Goal: Task Accomplishment & Management: Complete application form

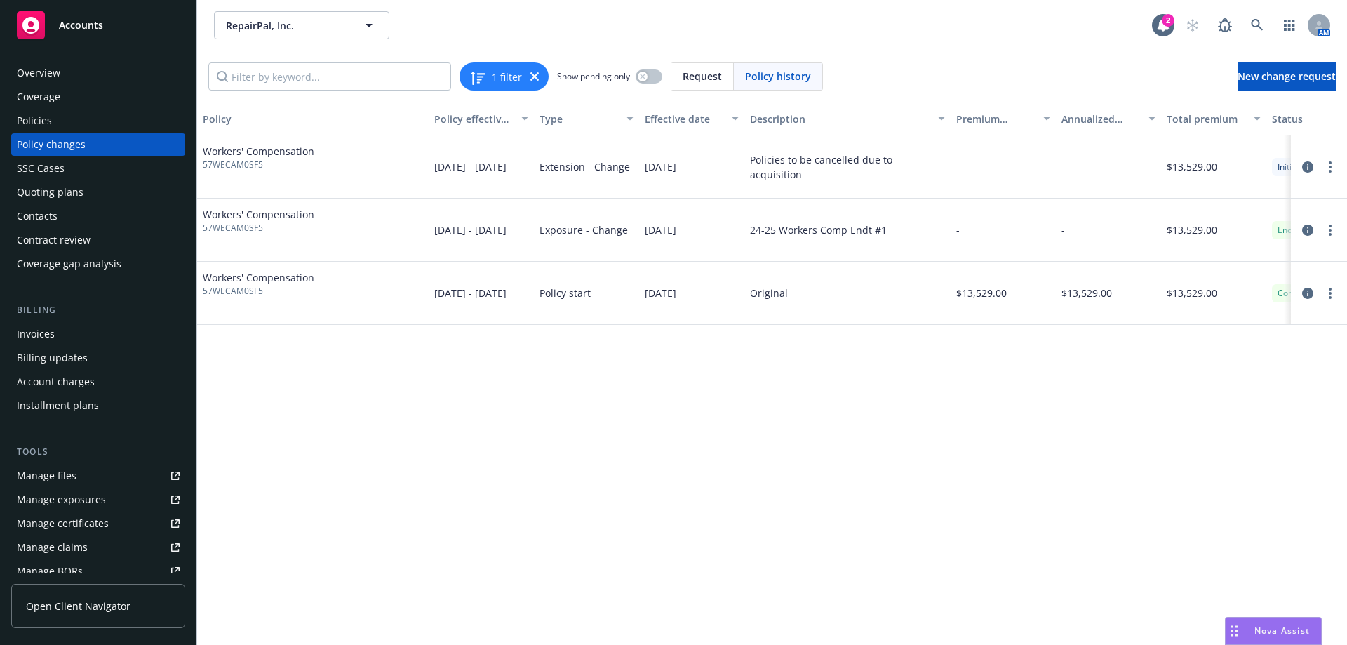
click at [658, 428] on div "Policy Policy effective dates Type Effective date Description Premium change An…" at bounding box center [772, 373] width 1150 height 543
click at [350, 24] on button "RepairPal, Inc." at bounding box center [301, 25] width 175 height 28
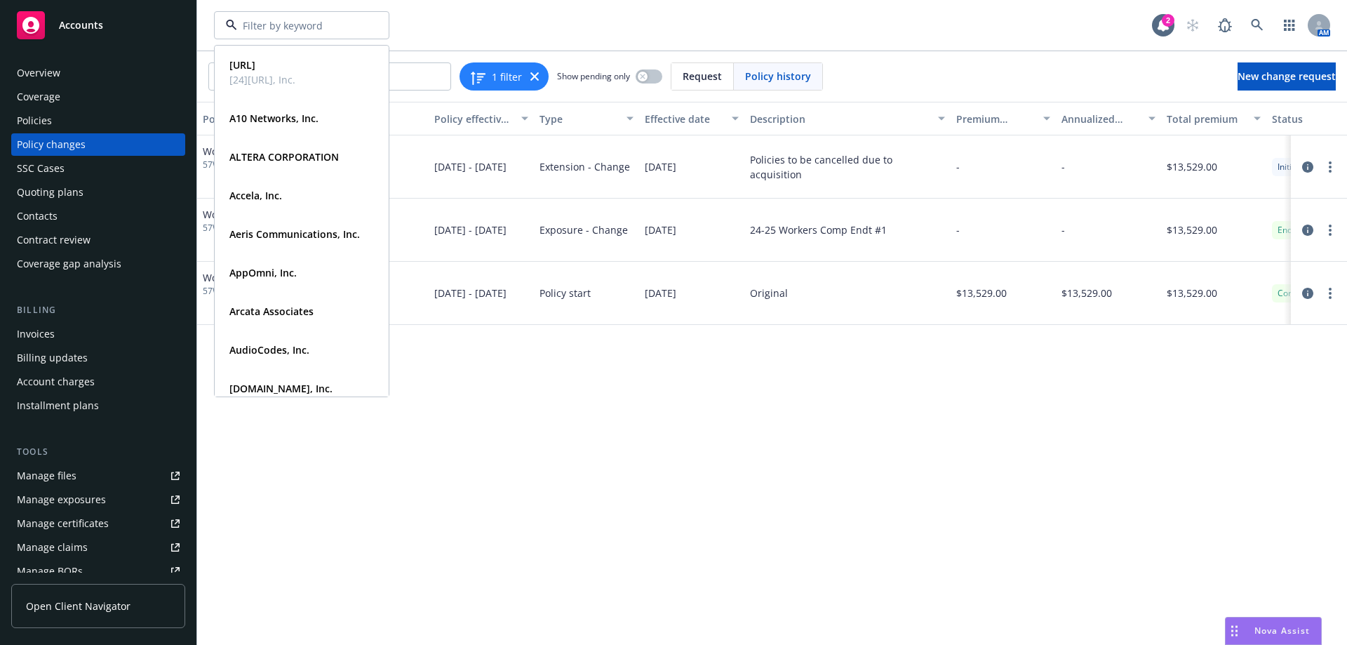
click at [762, 340] on div "Policy Policy effective dates Type Effective date Description Premium change An…" at bounding box center [772, 373] width 1150 height 543
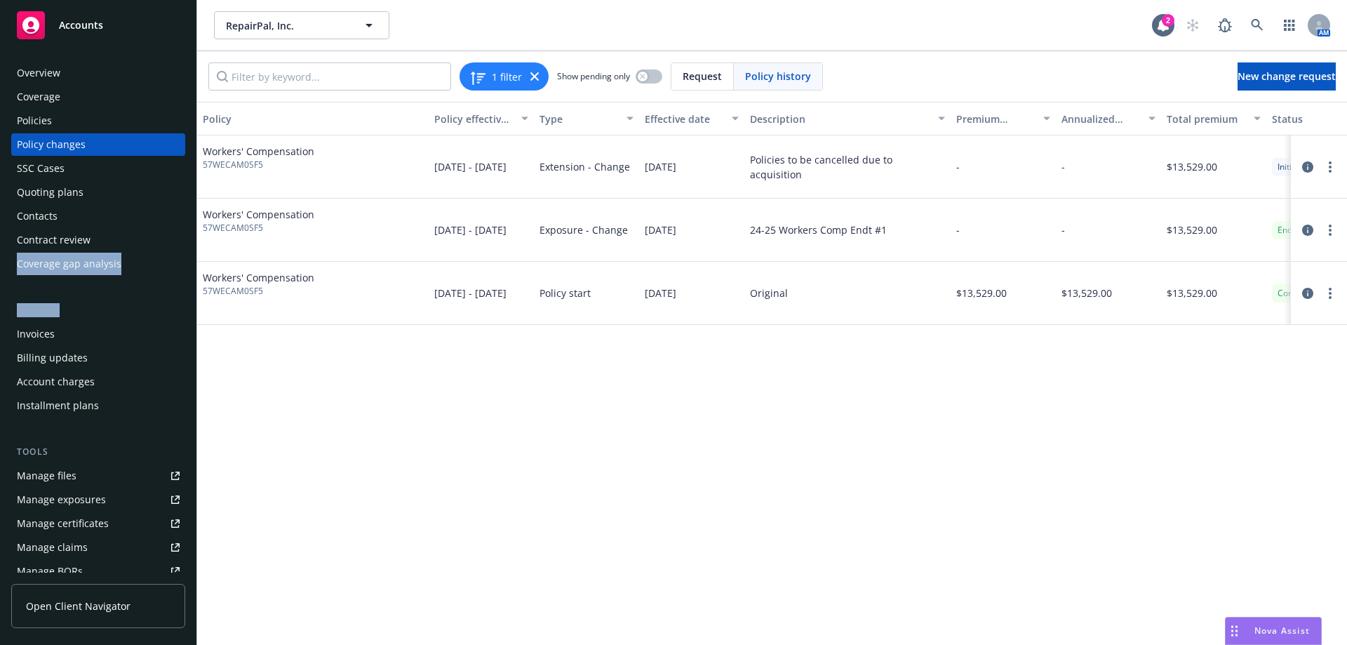
click at [0, 254] on div "Overview Coverage Policies Policy changes SSC Cases Quoting plans Contacts Cont…" at bounding box center [98, 345] width 196 height 600
click at [722, 278] on div "[DATE]" at bounding box center [691, 293] width 105 height 63
click at [1241, 76] on span "New change request" at bounding box center [1286, 75] width 98 height 13
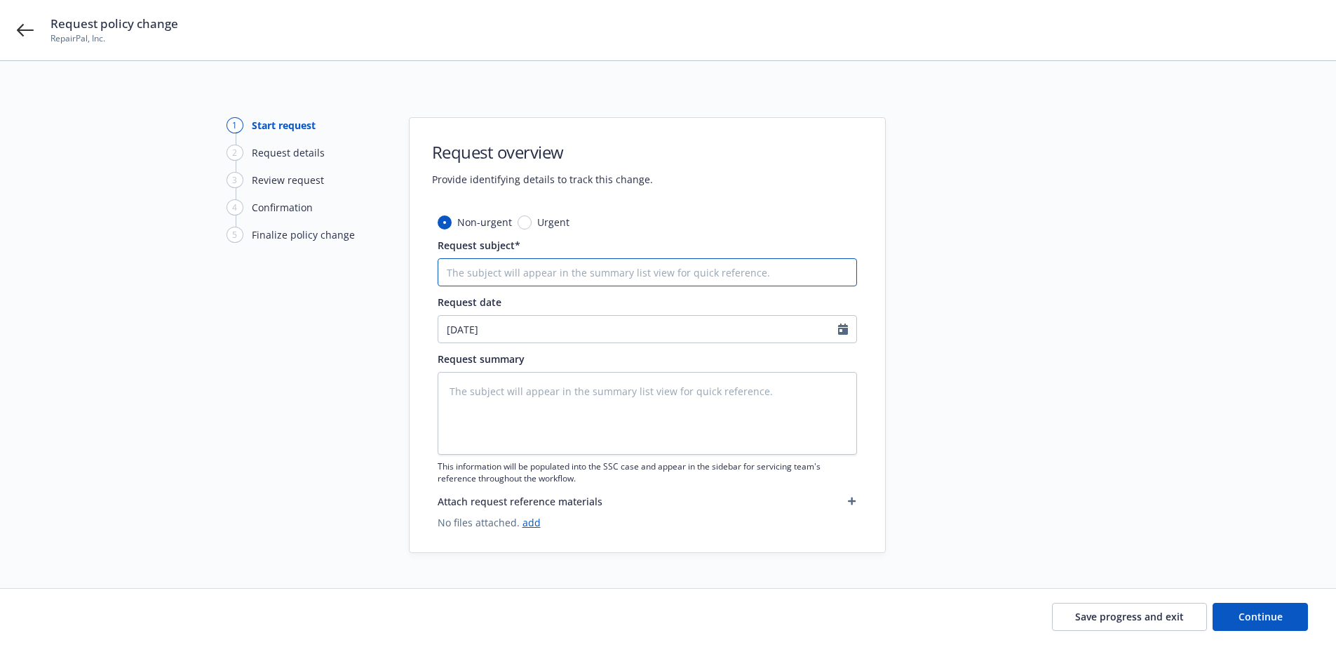
click at [537, 283] on input "Request subject*" at bounding box center [647, 272] width 419 height 28
type textarea "x"
type input "2"
type textarea "x"
type input "202"
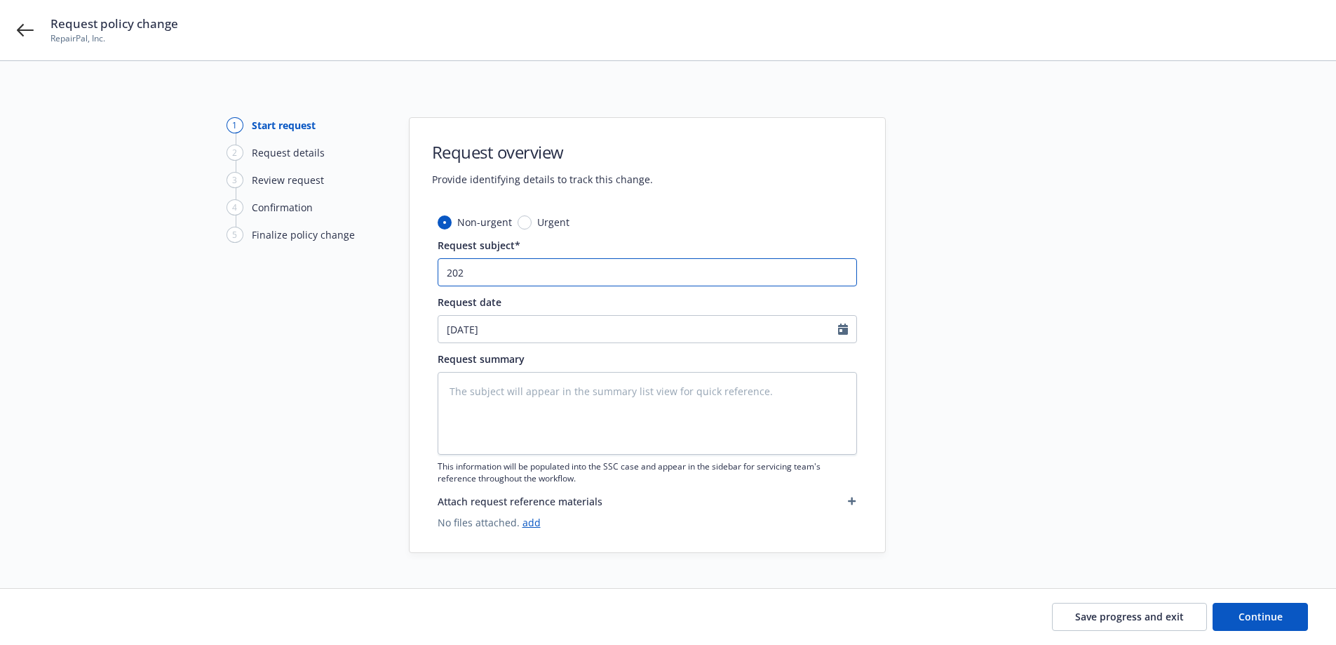
type textarea "x"
type input "2024"
type textarea "x"
type input "2024-"
type textarea "x"
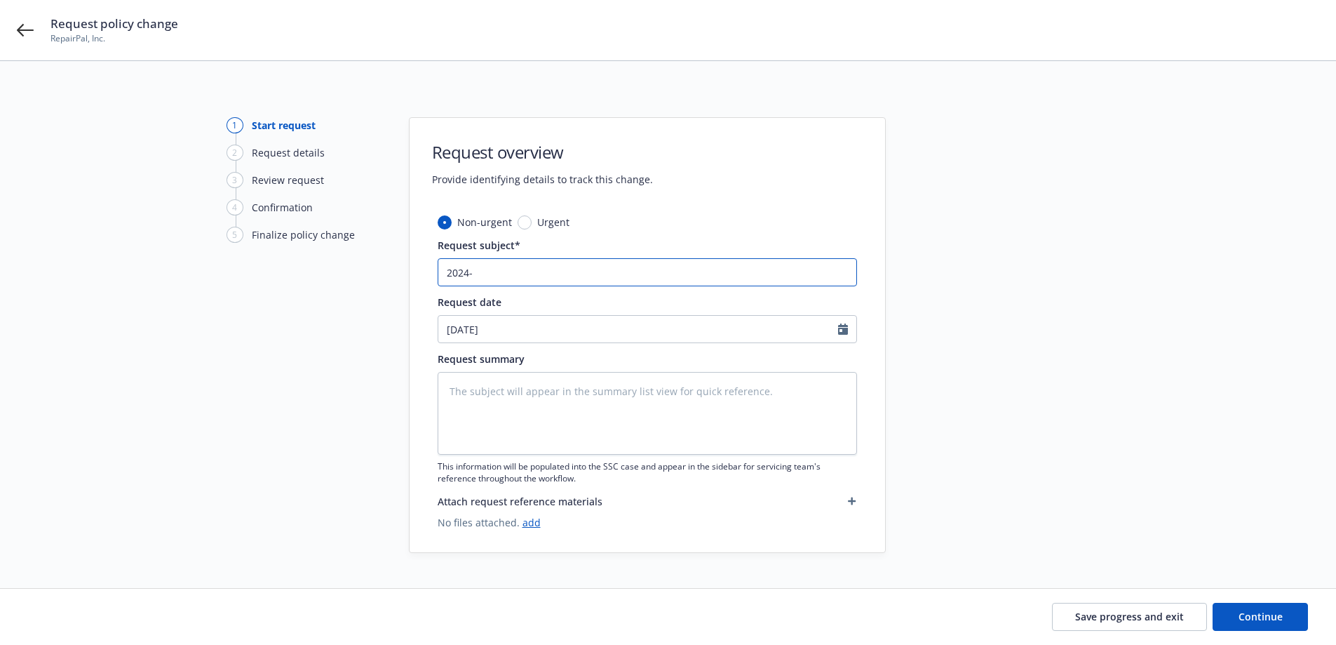
type input "2024-2"
type textarea "x"
type input "2024-25"
type textarea "x"
type input "2024-25"
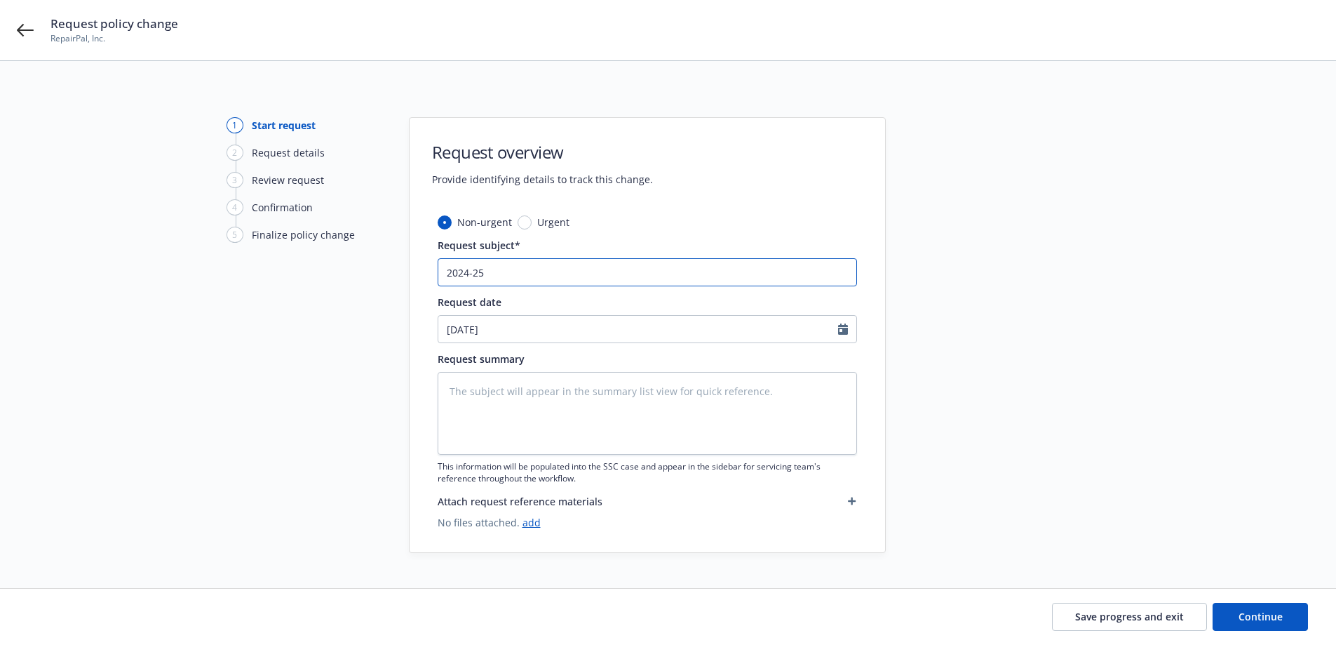
type textarea "x"
type input "2024-25 R"
type textarea "x"
type input "2024-25 Re"
type textarea "x"
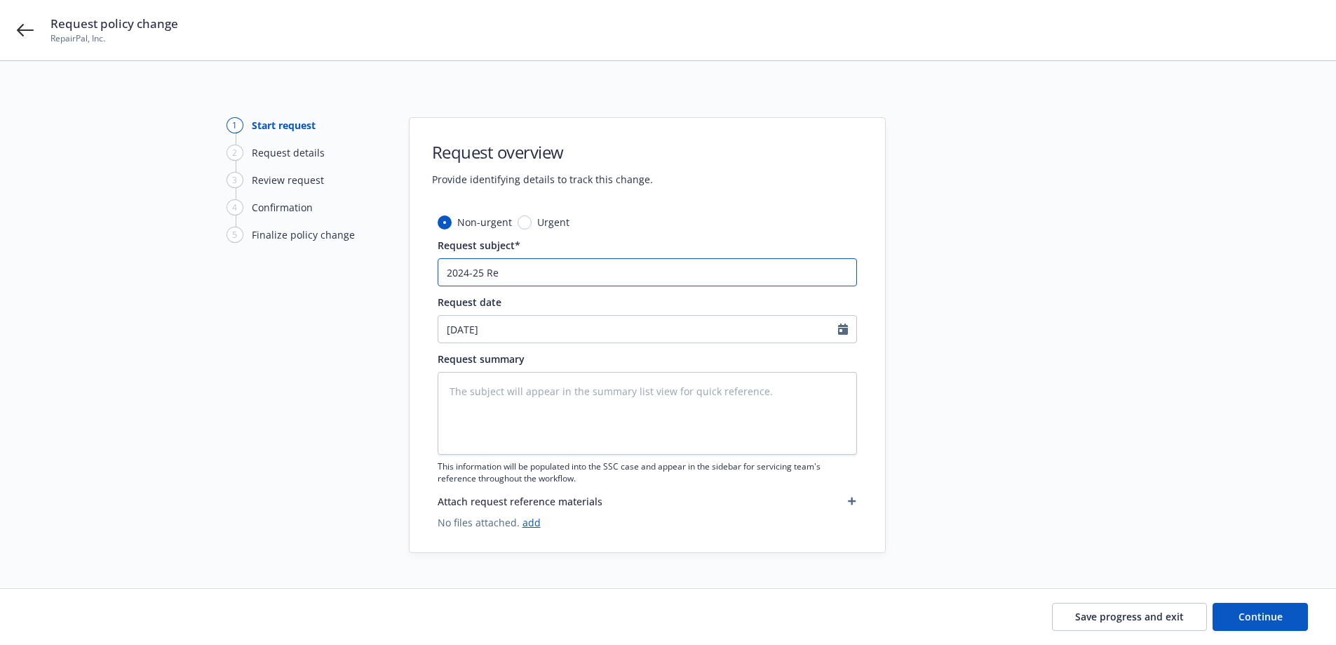
type input "2024-25 Rep"
type textarea "x"
type input "2024-25 Repai"
type textarea "x"
type input "2024-25 Repair"
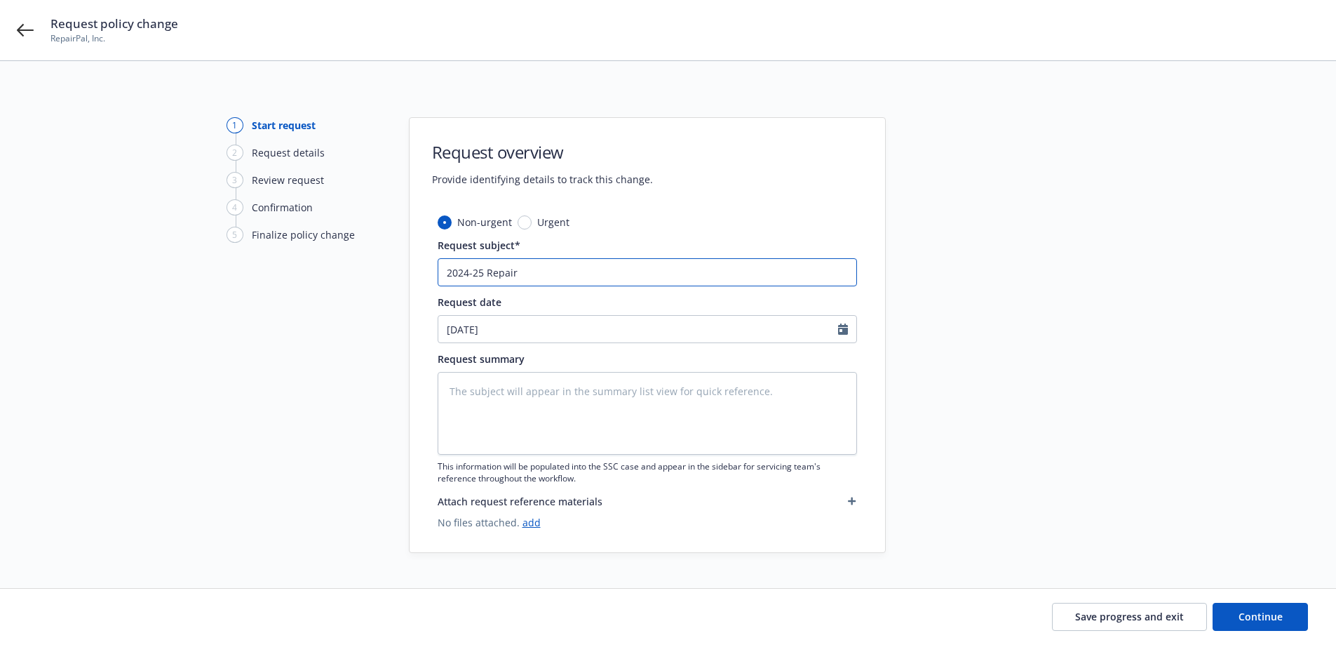
type textarea "x"
type input "2024-25 RepairP"
type textarea "x"
type input "2024-25 RepairPa"
type textarea "x"
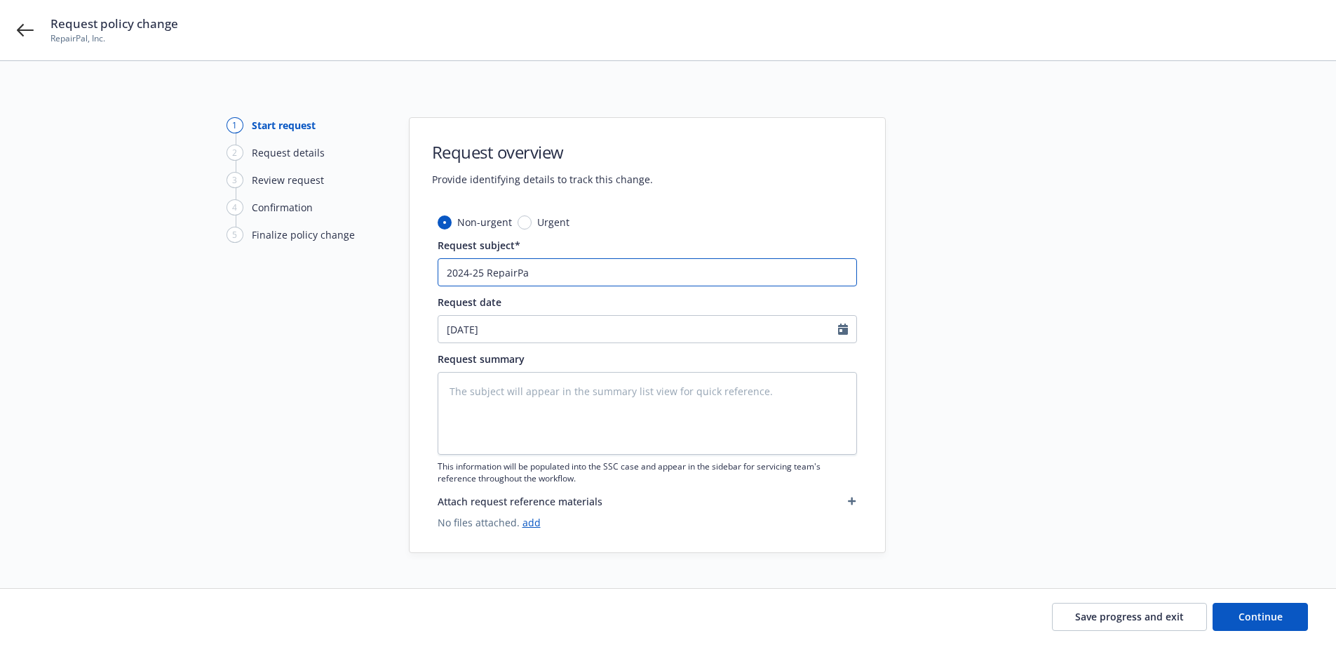
type input "2024-25 RepairPal"
type textarea "x"
type input "2024-25 RepairPal"
type textarea "x"
type input "2024-25 RepairPal"
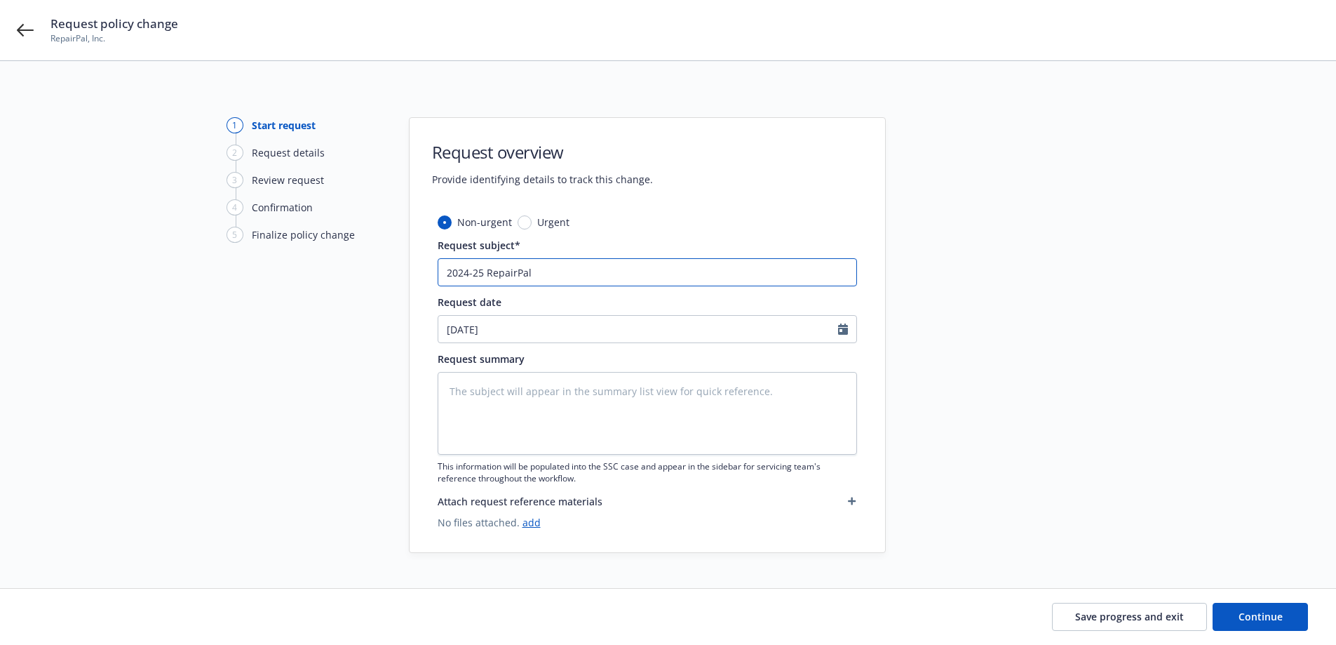
type textarea "x"
type input "2024-25 RepairPa"
type textarea "x"
type input "2024-25 RepairP"
type textarea "x"
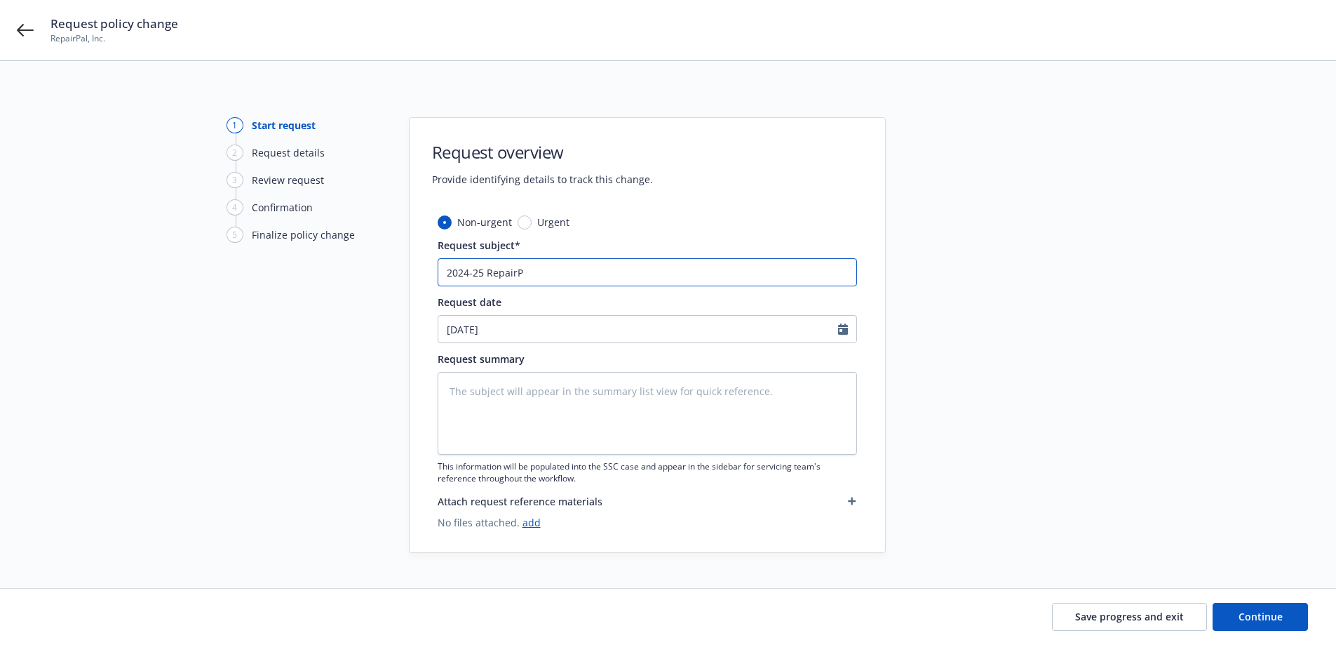
type input "2024-25 Repair"
type textarea "x"
type input "2024-25 Repai"
type textarea "x"
type input "2024-25 Repa"
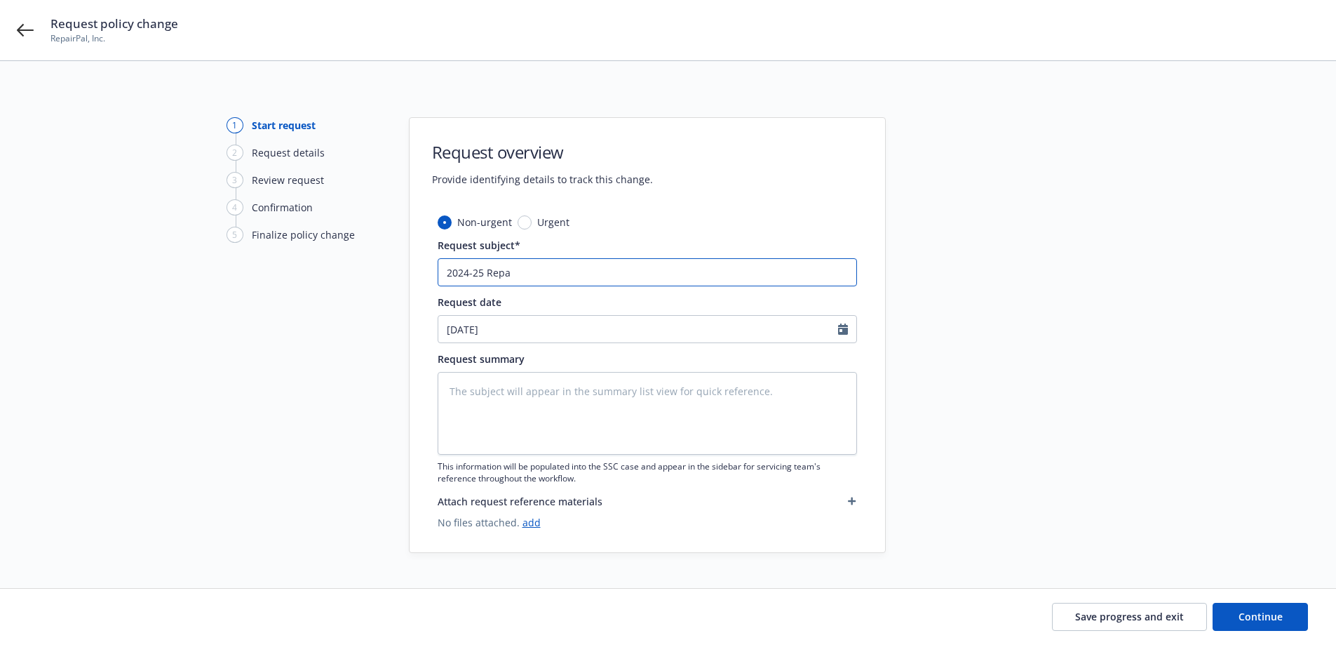
type textarea "x"
type input "2024-25 Rep"
type textarea "x"
type input "2024-25 Re"
type textarea "x"
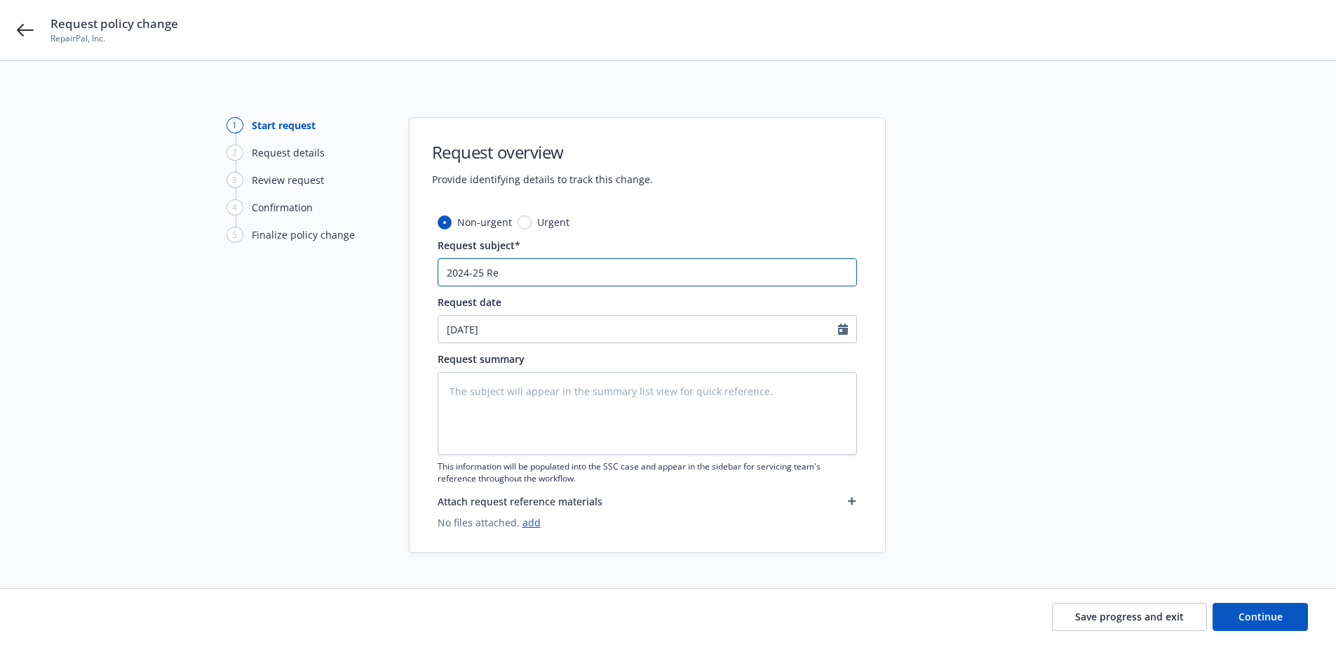
type input "2024-25 R"
type textarea "x"
type input "2024-25"
type textarea "x"
type input "2024-25 W"
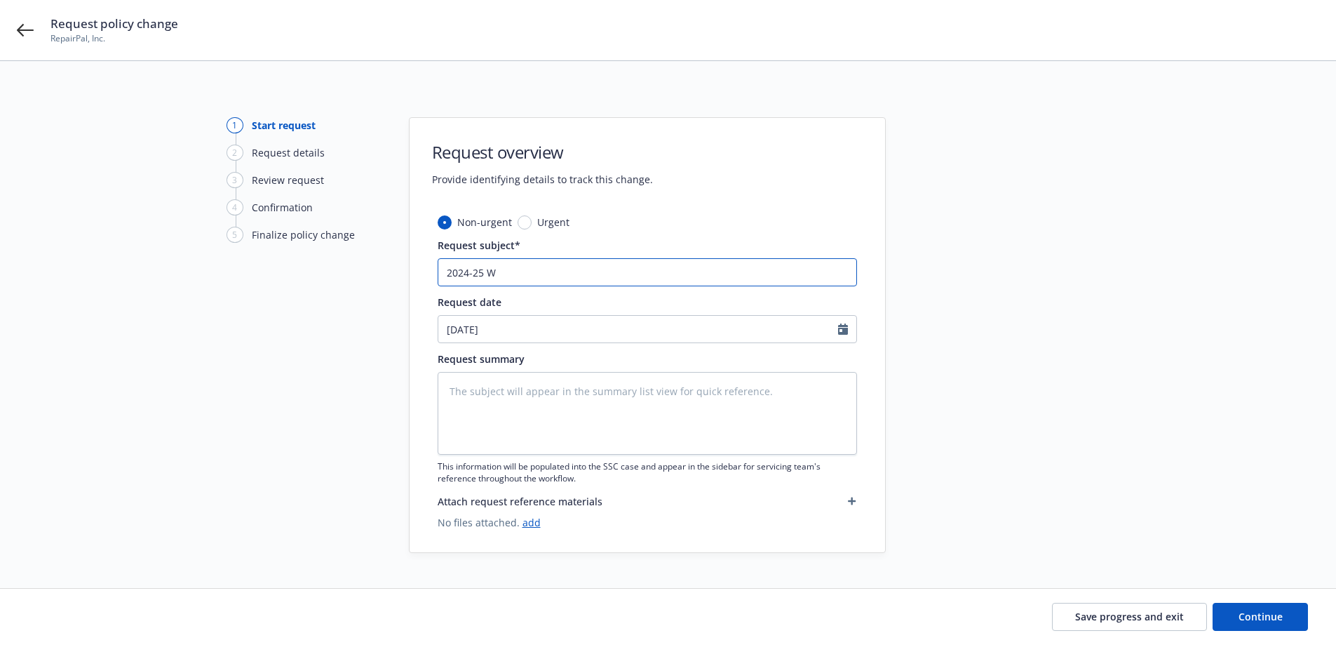
type textarea "x"
type input "2024-25 Wor"
type textarea "x"
type input "2024-25 Work"
type textarea "x"
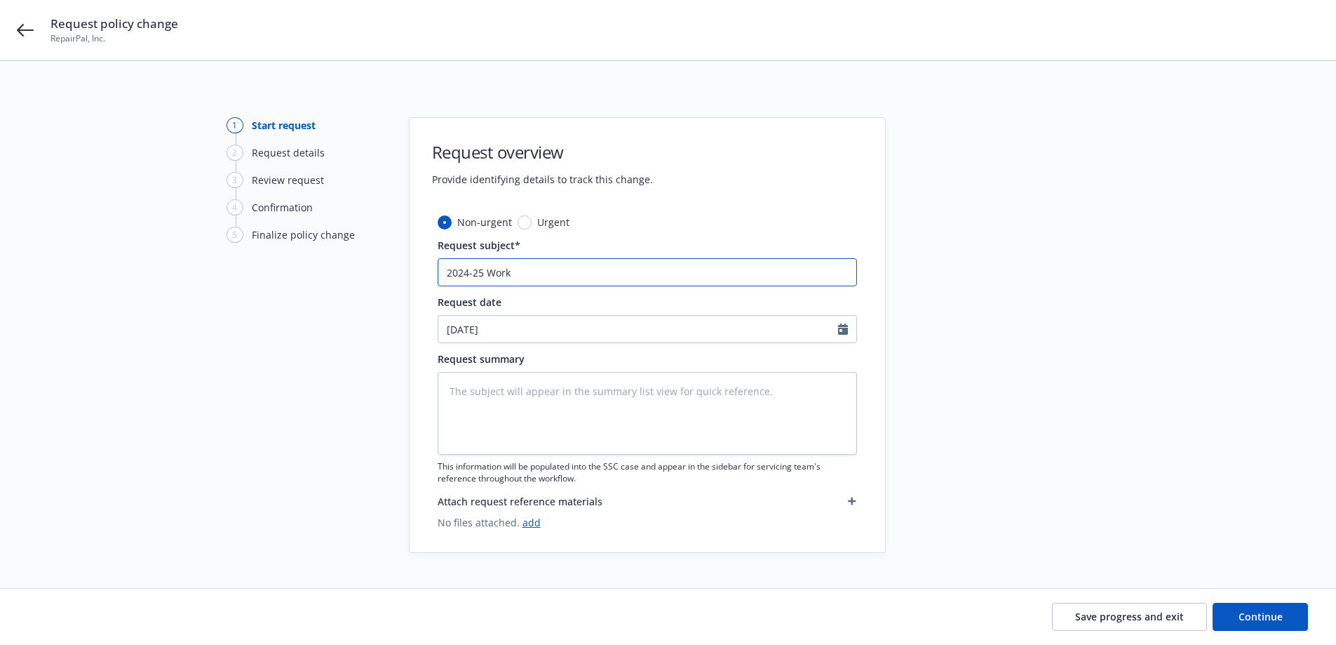
type input "2024-25 Worke"
type textarea "x"
type input "2024-25 Worker"
type textarea "x"
type input "2024-25 Workers"
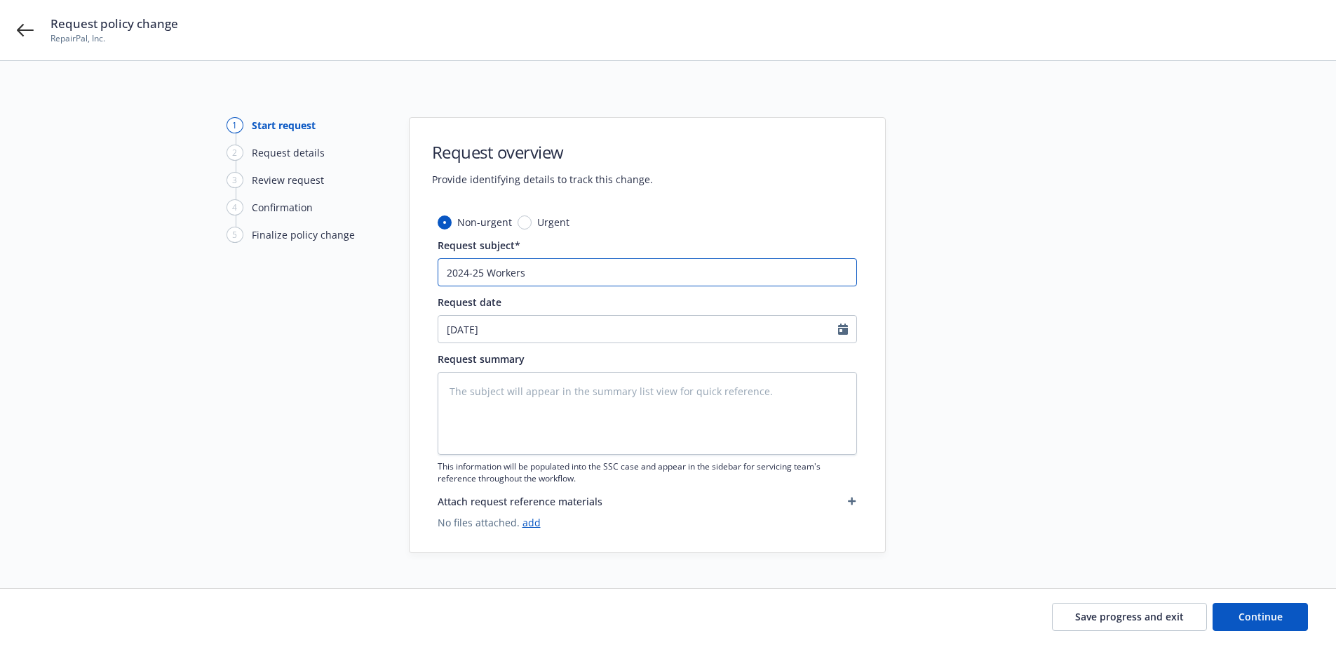
type textarea "x"
type input "2024-25 Workers C"
type textarea "x"
type input "2024-25 Workers Co"
type textarea "x"
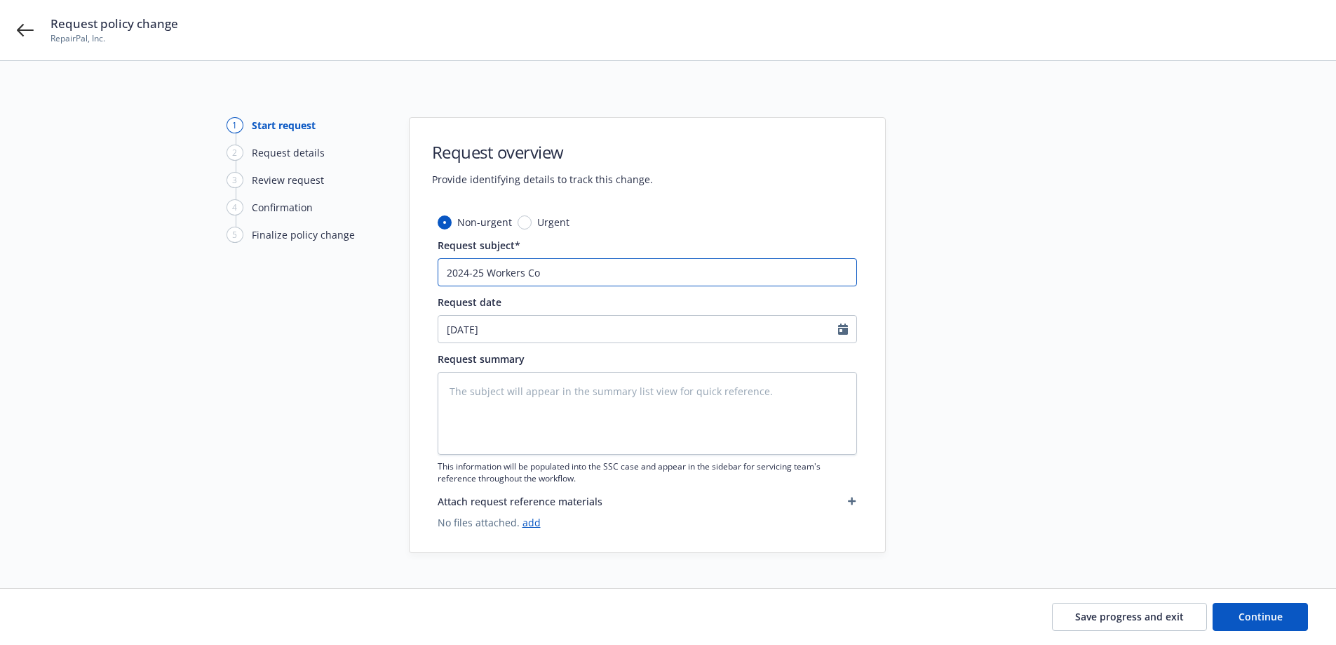
type input "2024-25 Workers Com"
type textarea "x"
type input "2024-25 Workers Comp"
type textarea "x"
type input "2024-25 Workers Compe"
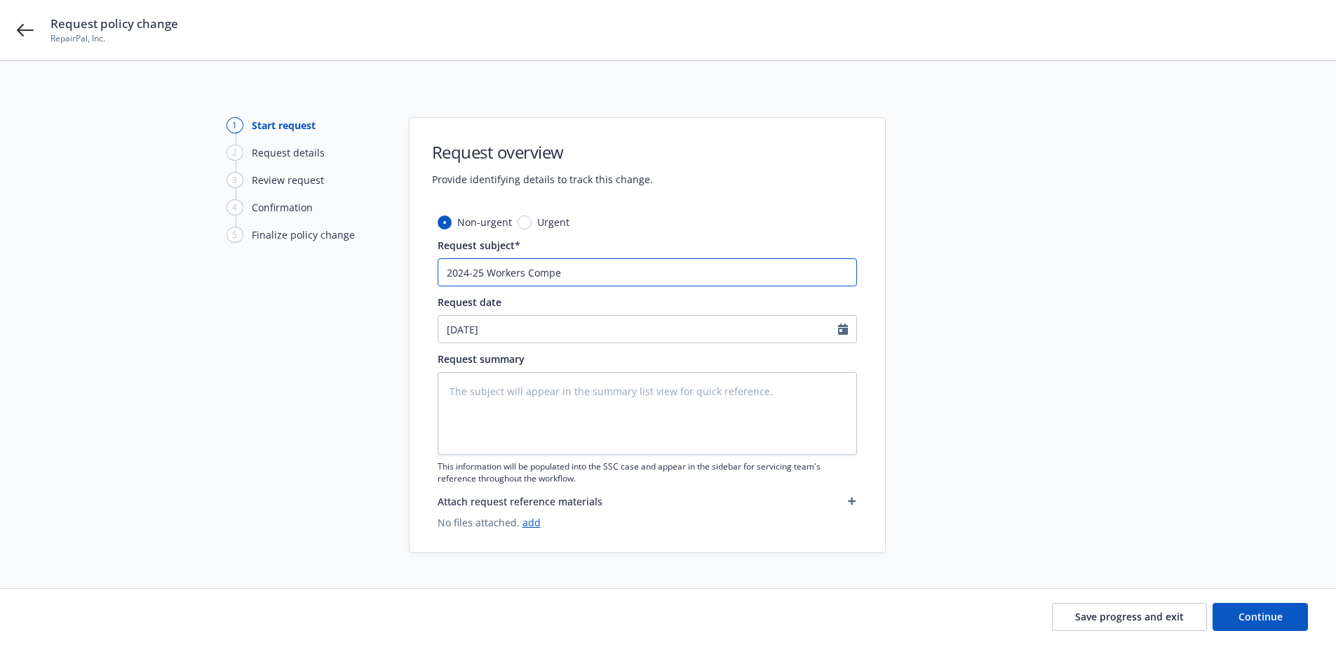
type textarea "x"
type input "2024-25 Workers Compen"
type textarea "x"
type input "2024-25 Workers Compensa"
type textarea "x"
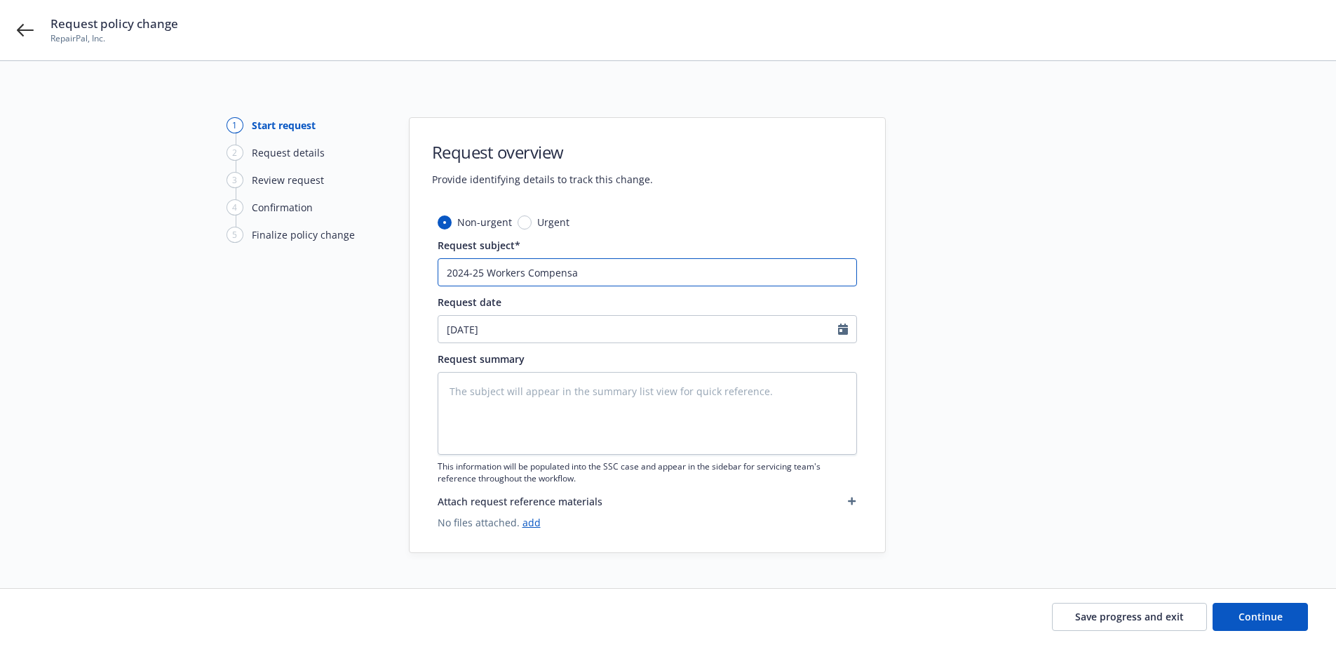
type input "2024-25 Workers Compensat"
type textarea "x"
type input "2024-25 Workers Compensatio"
type textarea "x"
type input "2024-25 Workers Compensation"
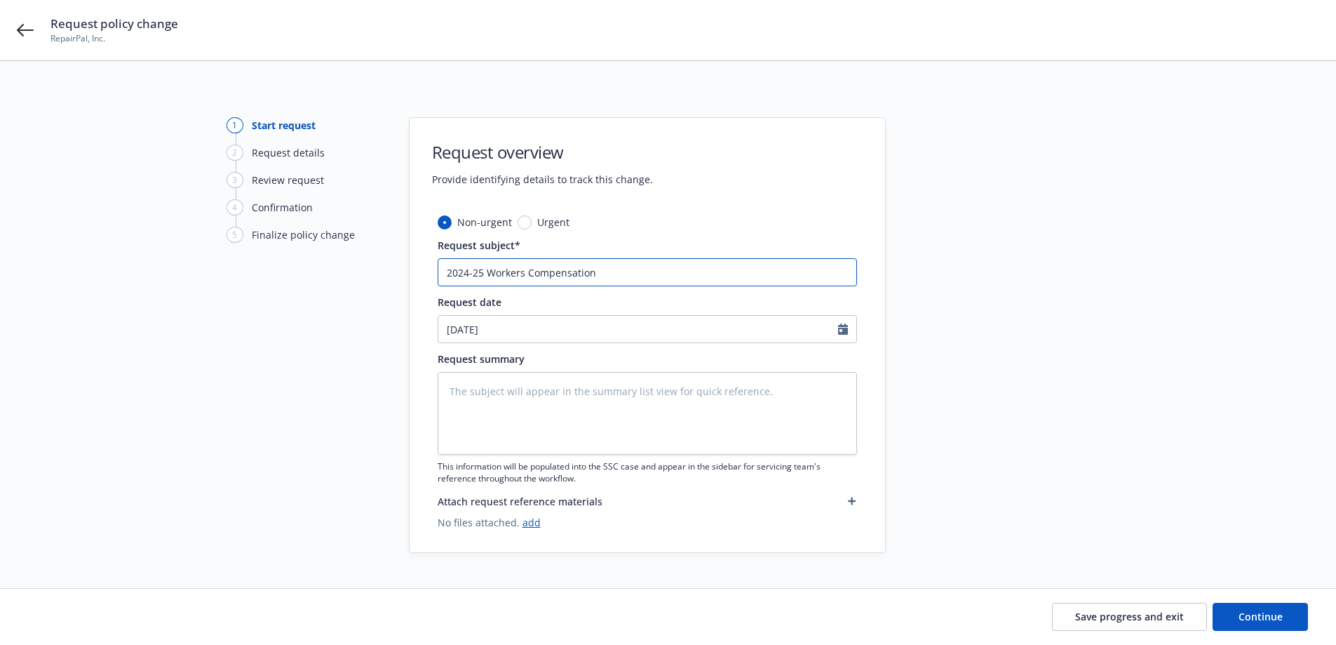
type textarea "x"
type input "2024-25 Workers Compensation -"
type textarea "x"
type input "2024-25 Workers Compensation - R"
type textarea "x"
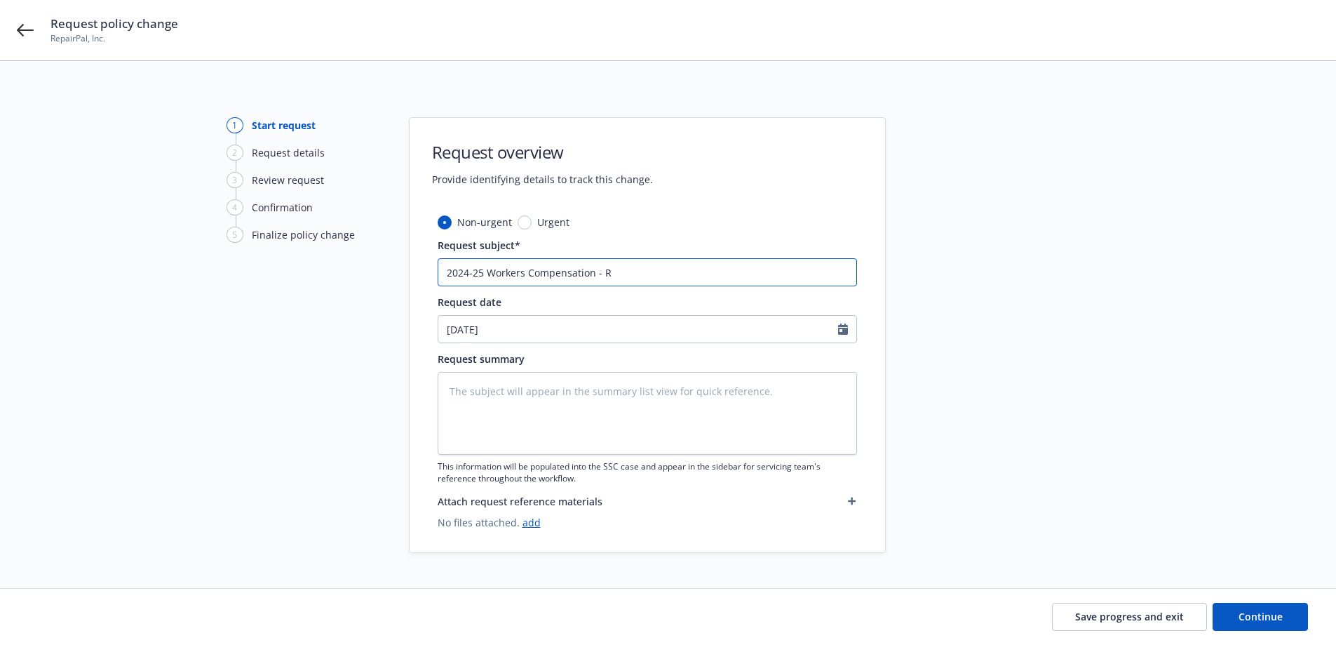
type input "2024-25 Workers Compensation - Re"
type textarea "x"
type input "2024-25 Workers Compensation - Rev"
type textarea "x"
type input "2024-25 Workers Compensation - Revi"
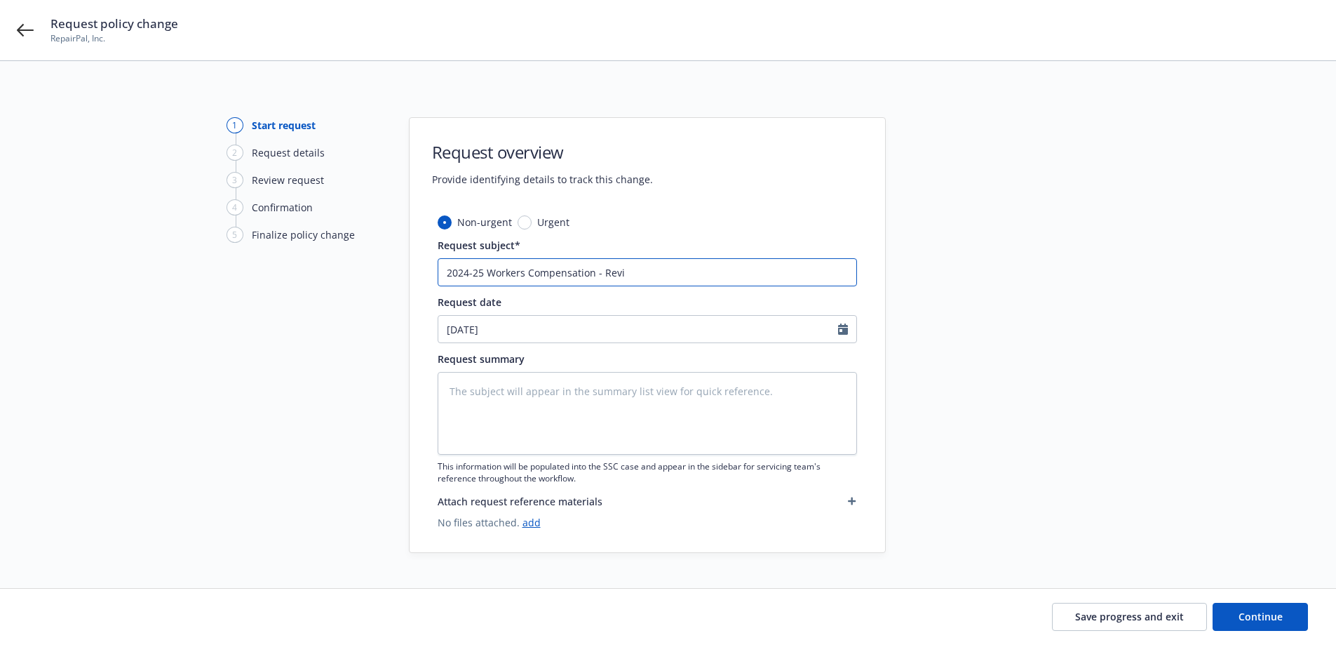
type textarea "x"
type input "2024-25 Workers Compensation - [PERSON_NAME]"
type textarea "x"
type input "2024-25 Workers Compensation - Revise"
type textarea "x"
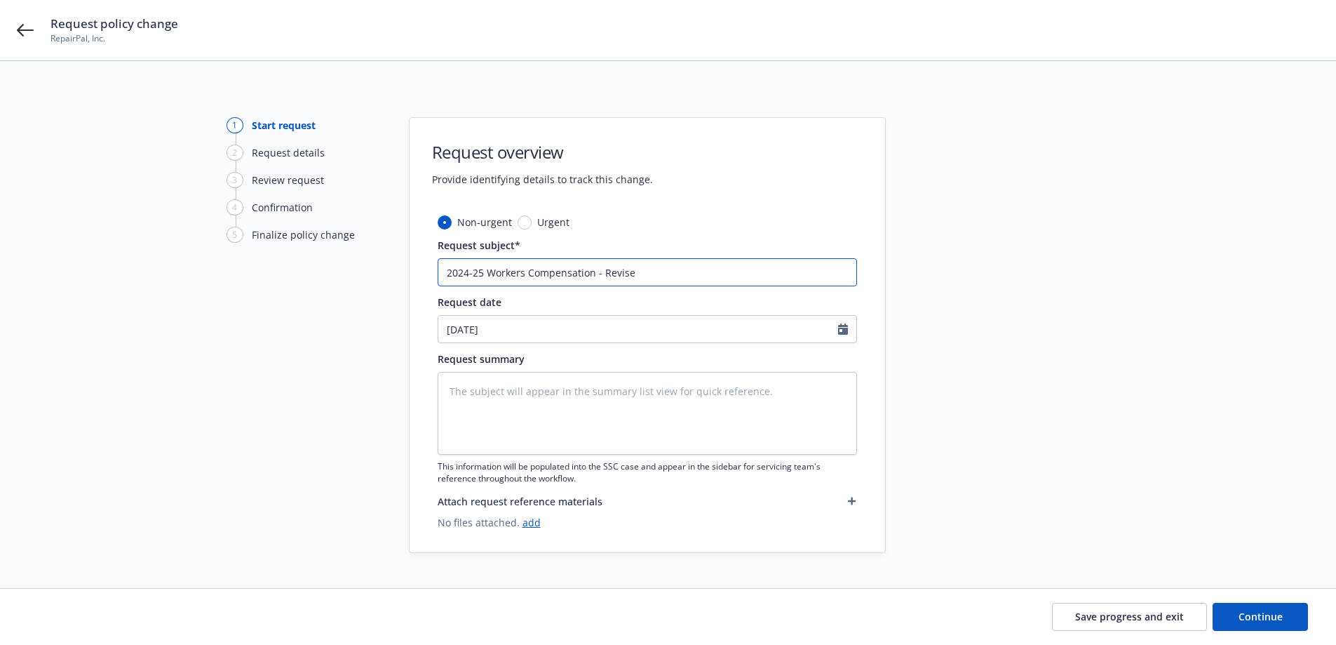
type input "2024-25 Workers Compensation - Revised"
type textarea "x"
type input "2024-25 Workers Compensation - Revised"
type textarea "x"
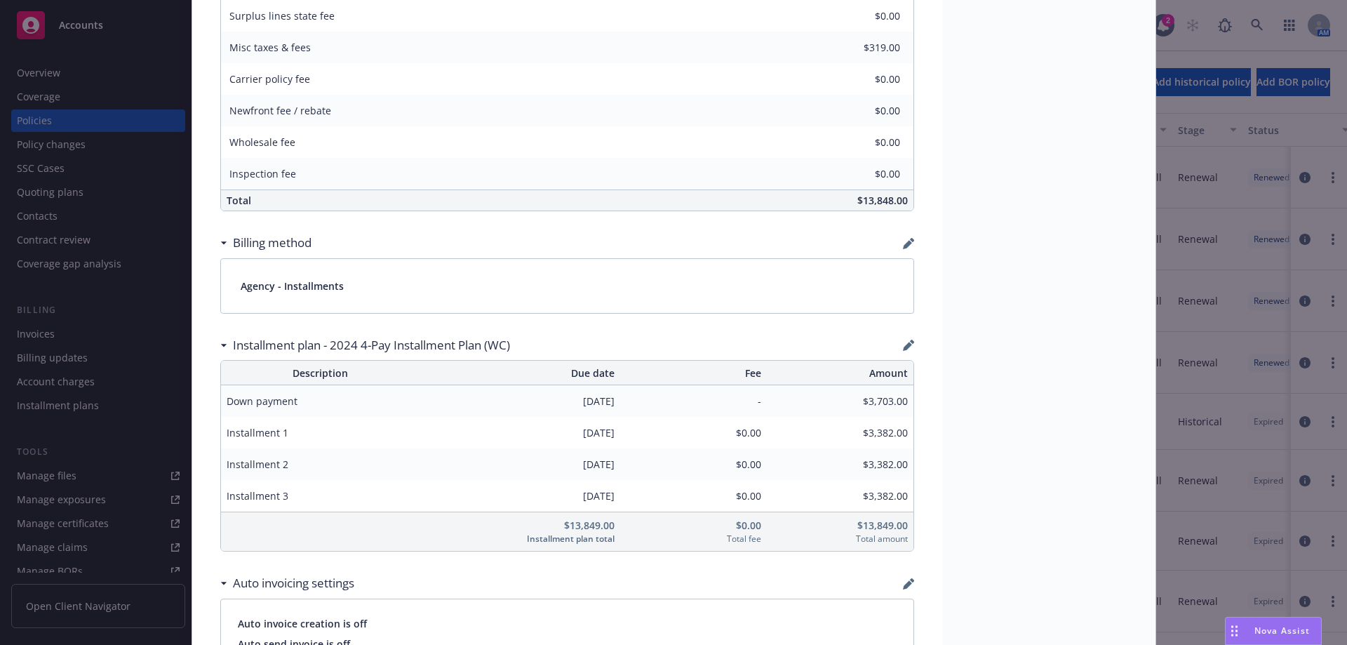
scroll to position [842, 0]
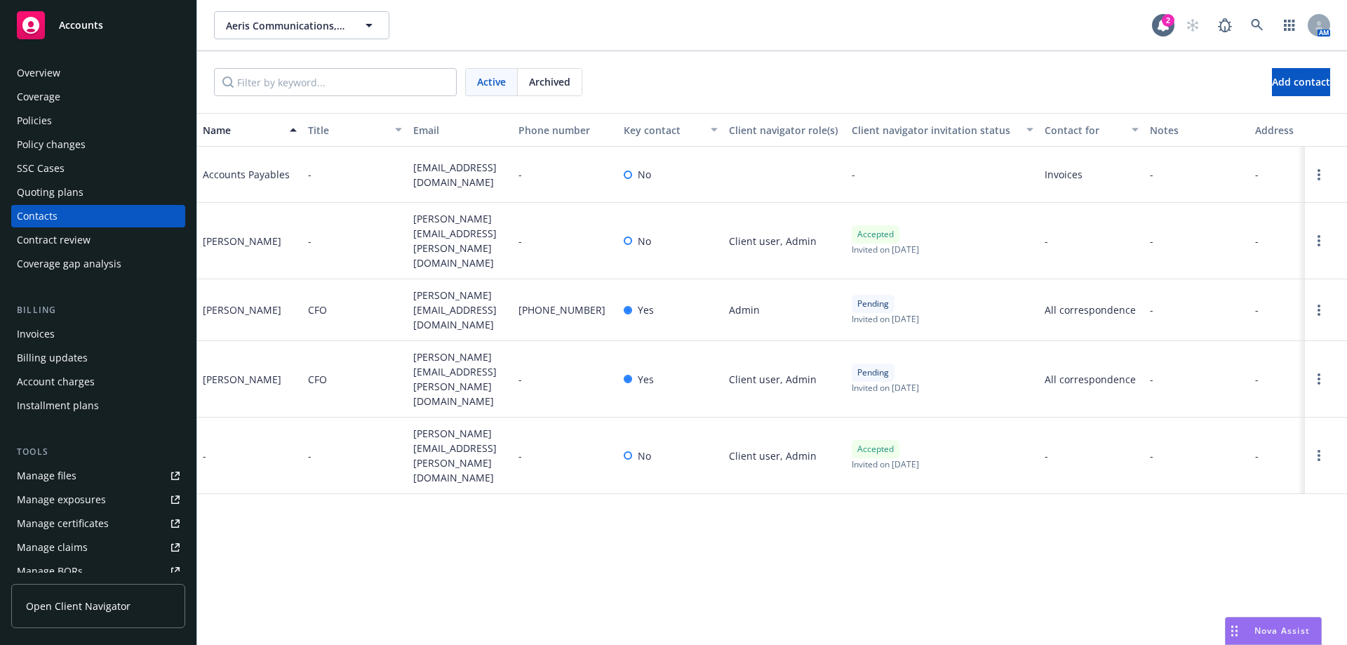
click at [1286, 57] on div "Active Archived Add contact" at bounding box center [772, 82] width 1150 height 62
